Goal: Find specific page/section: Find specific page/section

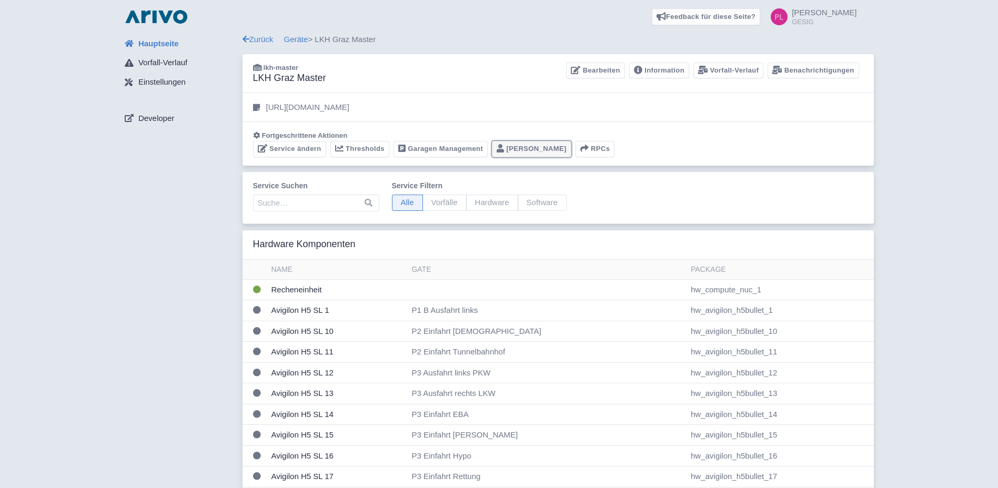
click at [515, 143] on link "[PERSON_NAME]" at bounding box center [531, 149] width 79 height 16
click at [513, 147] on link "[PERSON_NAME]" at bounding box center [531, 149] width 79 height 16
